Goal: Entertainment & Leisure: Consume media (video, audio)

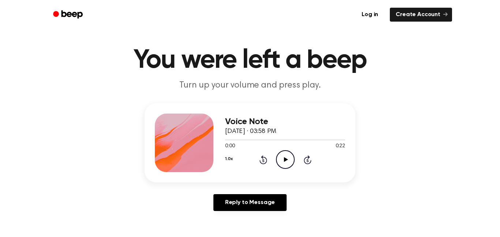
scroll to position [12, 0]
click at [292, 163] on icon "Play Audio" at bounding box center [285, 159] width 19 height 19
click at [287, 168] on circle at bounding box center [286, 159] width 18 height 18
click at [285, 161] on icon at bounding box center [286, 159] width 4 height 5
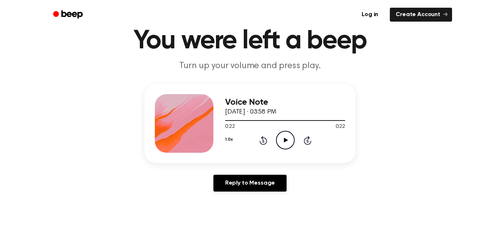
scroll to position [33, 0]
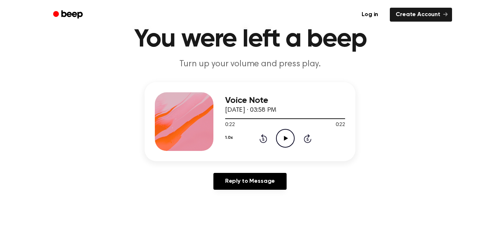
click at [285, 132] on icon "Play Audio" at bounding box center [285, 138] width 19 height 19
click at [294, 141] on circle at bounding box center [286, 138] width 18 height 18
click at [258, 126] on div "0:07 0:22" at bounding box center [285, 125] width 120 height 8
click at [263, 134] on icon at bounding box center [264, 138] width 8 height 9
click at [260, 137] on icon "Rewind 5 seconds" at bounding box center [263, 139] width 8 height 10
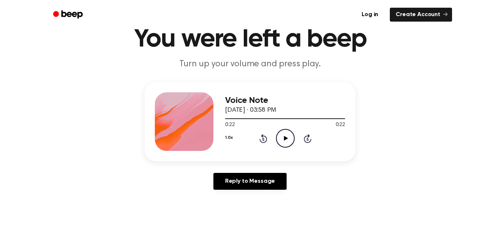
click at [261, 135] on icon "Rewind 5 seconds" at bounding box center [263, 139] width 8 height 10
click at [263, 139] on icon at bounding box center [263, 139] width 2 height 3
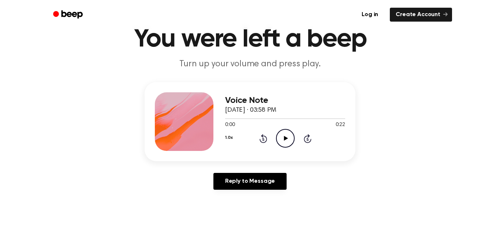
click at [287, 136] on icon "Play Audio" at bounding box center [285, 138] width 19 height 19
click at [263, 139] on icon at bounding box center [263, 139] width 2 height 3
click at [262, 138] on icon "Rewind 5 seconds" at bounding box center [263, 139] width 8 height 10
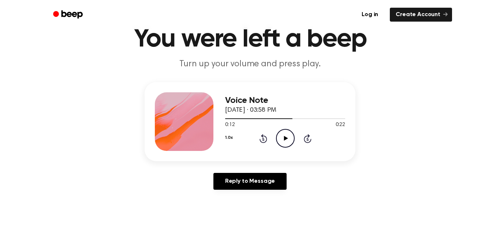
click at [263, 139] on icon at bounding box center [263, 139] width 2 height 3
click at [266, 143] on div "1.0x Rewind 5 seconds Play Audio Skip 5 seconds" at bounding box center [285, 138] width 120 height 19
click at [263, 139] on icon at bounding box center [263, 139] width 2 height 3
click at [263, 141] on icon at bounding box center [263, 139] width 2 height 3
click at [295, 142] on icon "Play Audio" at bounding box center [285, 138] width 19 height 19
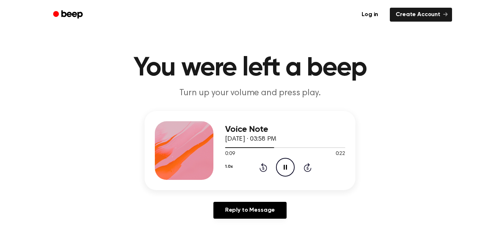
scroll to position [0, 0]
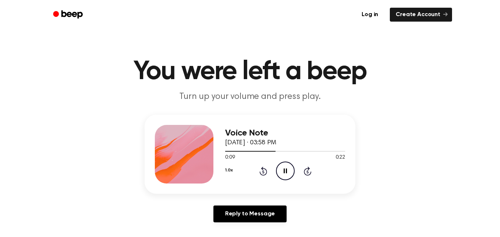
click at [264, 175] on icon at bounding box center [264, 171] width 8 height 9
click at [263, 172] on icon at bounding box center [263, 171] width 2 height 3
click at [266, 170] on icon "Rewind 5 seconds" at bounding box center [263, 171] width 8 height 10
click at [265, 167] on icon "Rewind 5 seconds" at bounding box center [263, 171] width 8 height 10
click at [266, 169] on icon "Rewind 5 seconds" at bounding box center [263, 171] width 8 height 10
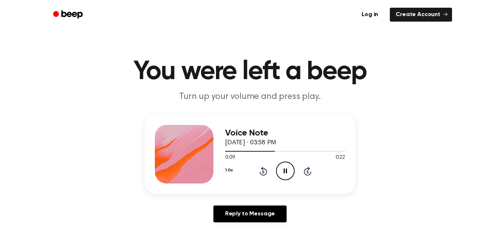
click at [263, 172] on icon at bounding box center [263, 171] width 2 height 3
click at [263, 172] on icon "Rewind 5 seconds" at bounding box center [263, 171] width 8 height 10
click at [264, 171] on icon at bounding box center [263, 171] width 2 height 3
click at [262, 174] on icon "Rewind 5 seconds" at bounding box center [263, 171] width 8 height 10
click at [264, 173] on icon at bounding box center [263, 171] width 2 height 3
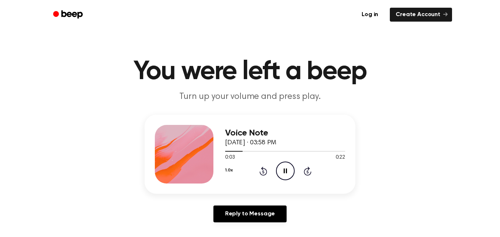
click at [260, 171] on icon "Rewind 5 seconds" at bounding box center [263, 171] width 8 height 10
click at [263, 173] on icon "Rewind 5 seconds" at bounding box center [263, 171] width 8 height 10
click at [263, 172] on icon at bounding box center [263, 171] width 2 height 3
click at [264, 176] on div "1.0x Rewind 5 seconds Play Audio Skip 5 seconds" at bounding box center [285, 171] width 120 height 19
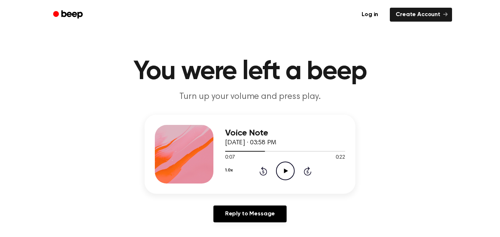
click at [263, 172] on icon at bounding box center [263, 171] width 2 height 3
click at [293, 172] on icon "Play Audio" at bounding box center [285, 171] width 19 height 19
click at [265, 169] on icon at bounding box center [264, 171] width 8 height 9
click at [263, 172] on icon at bounding box center [263, 171] width 2 height 3
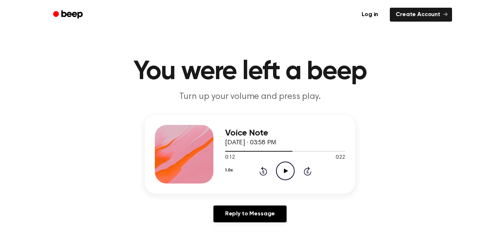
click at [263, 175] on icon at bounding box center [264, 171] width 8 height 9
click at [263, 172] on icon at bounding box center [263, 171] width 2 height 3
click at [262, 170] on icon "Rewind 5 seconds" at bounding box center [263, 171] width 8 height 10
click at [293, 177] on icon "Play Audio" at bounding box center [285, 171] width 19 height 19
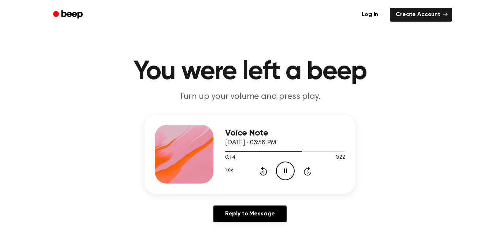
click at [265, 167] on icon "Rewind 5 seconds" at bounding box center [263, 171] width 8 height 10
click at [260, 174] on icon at bounding box center [264, 171] width 8 height 9
click at [265, 167] on icon "Rewind 5 seconds" at bounding box center [263, 171] width 8 height 10
click at [260, 170] on icon "Rewind 5 seconds" at bounding box center [263, 171] width 8 height 10
click at [263, 172] on icon at bounding box center [263, 171] width 2 height 3
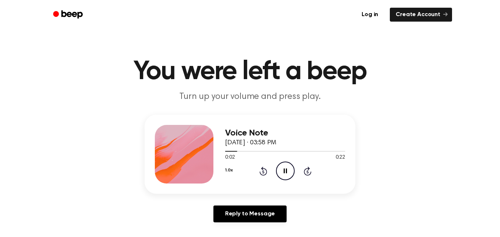
click at [263, 172] on icon at bounding box center [263, 171] width 2 height 3
click at [291, 175] on icon "Pause Audio" at bounding box center [285, 171] width 19 height 19
click at [259, 171] on icon "Rewind 5 seconds" at bounding box center [263, 171] width 8 height 10
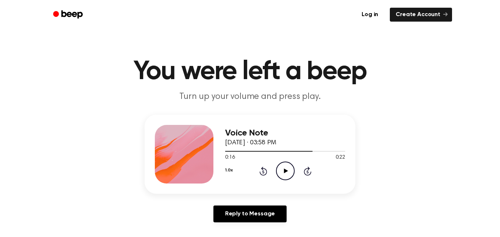
click at [263, 172] on icon at bounding box center [263, 171] width 2 height 3
click at [284, 168] on icon "Play Audio" at bounding box center [285, 171] width 19 height 19
click at [263, 172] on icon at bounding box center [263, 171] width 2 height 3
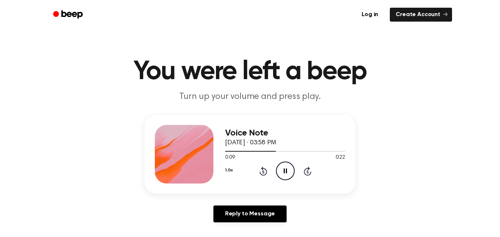
click at [263, 172] on icon at bounding box center [263, 171] width 2 height 3
click at [264, 172] on icon "Rewind 5 seconds" at bounding box center [263, 171] width 8 height 10
click at [264, 171] on icon at bounding box center [263, 171] width 2 height 3
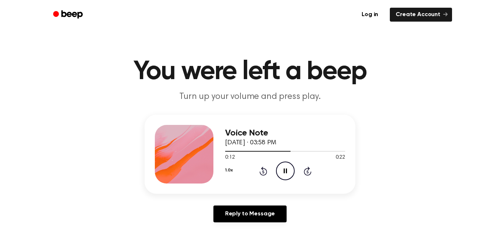
click at [275, 167] on div "1.0x Rewind 5 seconds Pause Audio Skip 5 seconds" at bounding box center [285, 171] width 120 height 19
click at [263, 172] on icon at bounding box center [263, 171] width 2 height 3
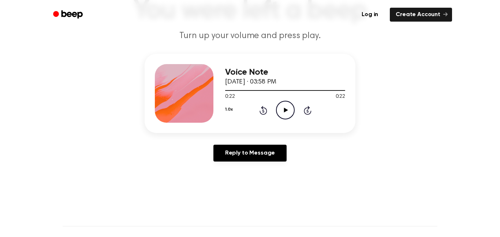
scroll to position [66, 0]
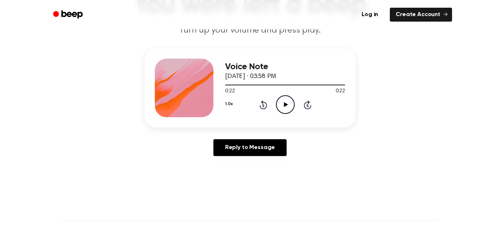
click at [263, 109] on icon at bounding box center [264, 104] width 8 height 9
click at [263, 106] on icon at bounding box center [263, 105] width 2 height 3
click at [263, 106] on icon "Rewind 5 seconds" at bounding box center [263, 105] width 8 height 10
click at [291, 106] on icon "Play Audio" at bounding box center [285, 104] width 19 height 19
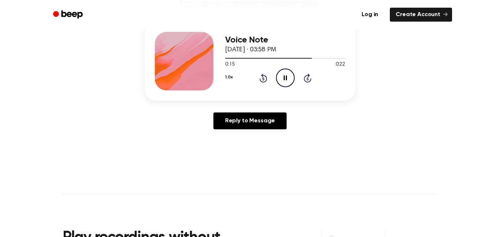
scroll to position [95, 0]
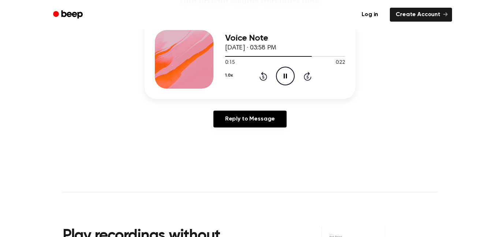
click at [263, 77] on icon at bounding box center [263, 76] width 2 height 3
click at [267, 75] on div "1.0x Rewind 5 seconds Pause Audio Skip 5 seconds" at bounding box center [285, 76] width 120 height 19
click at [263, 77] on icon at bounding box center [263, 76] width 2 height 3
click at [285, 74] on icon "Pause Audio" at bounding box center [285, 76] width 19 height 19
click at [277, 82] on icon "Play Audio" at bounding box center [285, 76] width 19 height 19
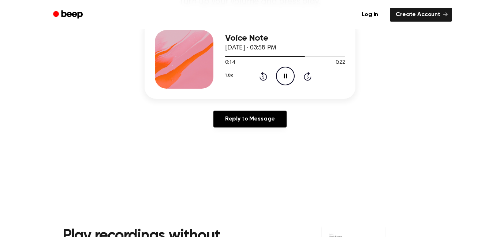
click at [266, 76] on icon "Rewind 5 seconds" at bounding box center [263, 76] width 8 height 10
click at [266, 75] on icon at bounding box center [264, 76] width 8 height 9
click at [286, 78] on icon "Pause Audio" at bounding box center [285, 76] width 19 height 19
click at [280, 73] on icon "Play Audio" at bounding box center [285, 76] width 19 height 19
click at [264, 81] on icon at bounding box center [264, 76] width 8 height 9
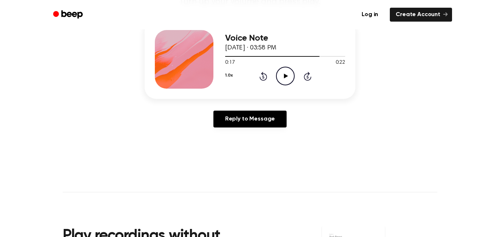
click at [273, 74] on div "1.0x Rewind 5 seconds Play Audio Skip 5 seconds" at bounding box center [285, 76] width 120 height 19
click at [264, 78] on icon "Rewind 5 seconds" at bounding box center [263, 76] width 8 height 10
click at [259, 75] on icon "Rewind 5 seconds" at bounding box center [263, 76] width 8 height 10
click at [293, 78] on icon "Play Audio" at bounding box center [285, 76] width 19 height 19
click at [266, 75] on icon at bounding box center [264, 76] width 8 height 9
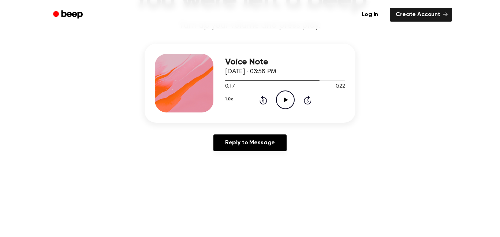
click at [266, 100] on icon "Rewind 5 seconds" at bounding box center [263, 100] width 8 height 10
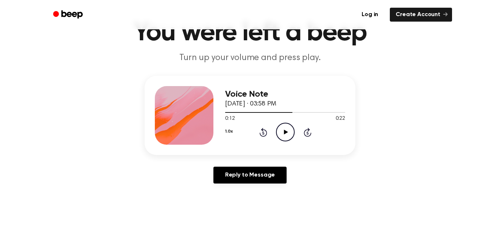
scroll to position [37, 0]
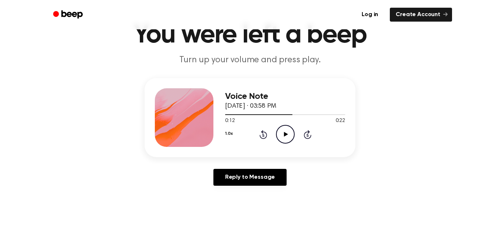
click at [263, 133] on icon at bounding box center [264, 134] width 8 height 9
click at [292, 134] on icon "Play Audio" at bounding box center [285, 134] width 19 height 19
click at [263, 136] on icon "Rewind 5 seconds" at bounding box center [263, 135] width 8 height 10
click at [263, 135] on icon at bounding box center [263, 135] width 2 height 3
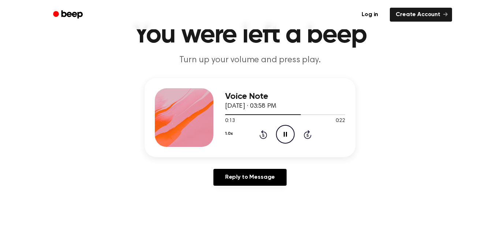
click at [263, 135] on icon at bounding box center [263, 135] width 2 height 3
click at [289, 136] on icon "Play Audio" at bounding box center [285, 134] width 19 height 19
click at [261, 136] on icon "Rewind 5 seconds" at bounding box center [263, 135] width 8 height 10
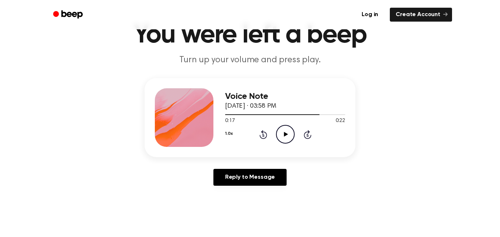
click at [263, 135] on icon at bounding box center [263, 135] width 2 height 3
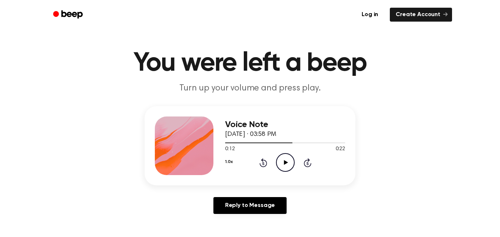
scroll to position [7, 0]
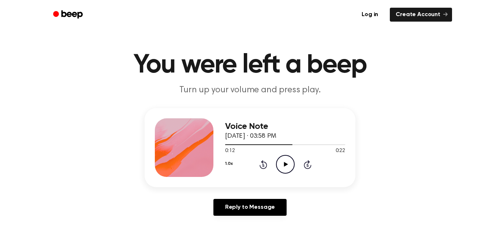
click at [291, 166] on icon "Play Audio" at bounding box center [285, 164] width 19 height 19
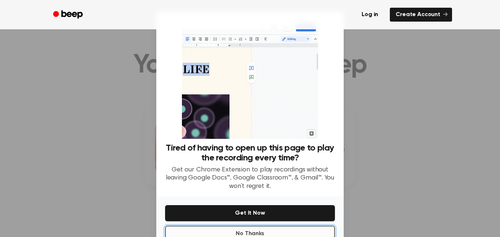
click at [296, 231] on button "No Thanks" at bounding box center [250, 234] width 170 height 16
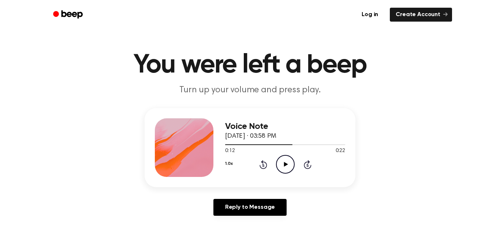
click at [289, 166] on icon "Play Audio" at bounding box center [285, 164] width 19 height 19
click at [266, 166] on icon "Rewind 5 seconds" at bounding box center [263, 165] width 8 height 10
click at [262, 167] on icon "Rewind 5 seconds" at bounding box center [263, 165] width 8 height 10
click at [263, 164] on icon at bounding box center [263, 165] width 2 height 3
click at [286, 167] on icon "Play Audio" at bounding box center [285, 164] width 19 height 19
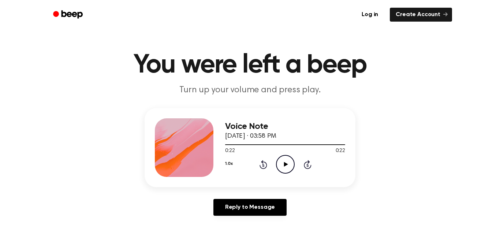
click at [266, 168] on icon at bounding box center [264, 164] width 8 height 9
click at [265, 168] on icon at bounding box center [264, 164] width 8 height 9
click at [263, 165] on icon at bounding box center [263, 165] width 2 height 3
click at [293, 159] on icon "Play Audio" at bounding box center [285, 164] width 19 height 19
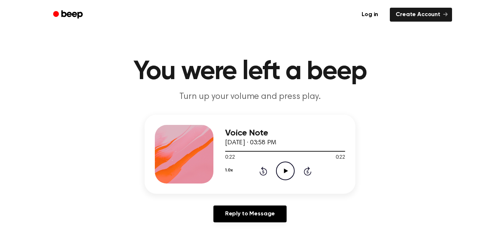
click at [263, 172] on icon at bounding box center [263, 171] width 2 height 3
click at [289, 177] on icon "Play Audio" at bounding box center [285, 171] width 19 height 19
click at [263, 172] on icon at bounding box center [263, 171] width 2 height 3
click at [290, 169] on icon "Play Audio" at bounding box center [285, 171] width 19 height 19
